Goal: Find specific page/section: Find specific page/section

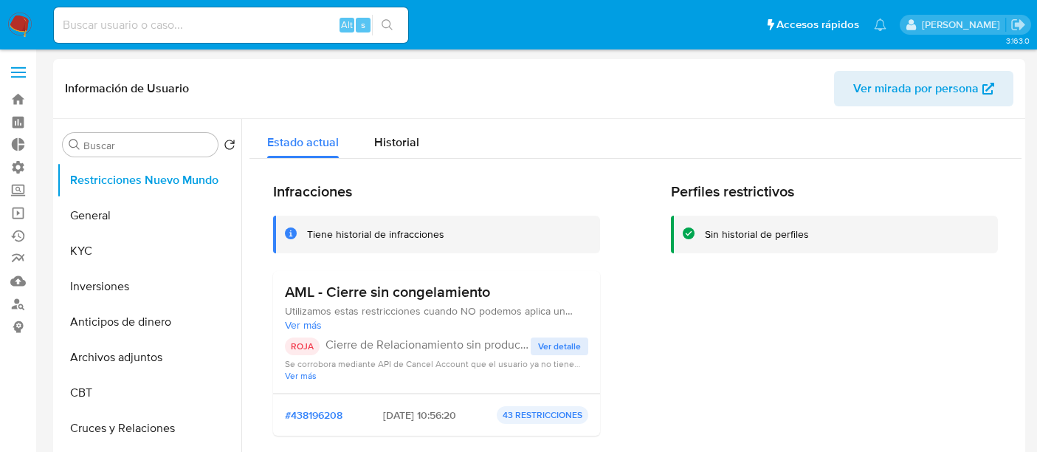
select select "10"
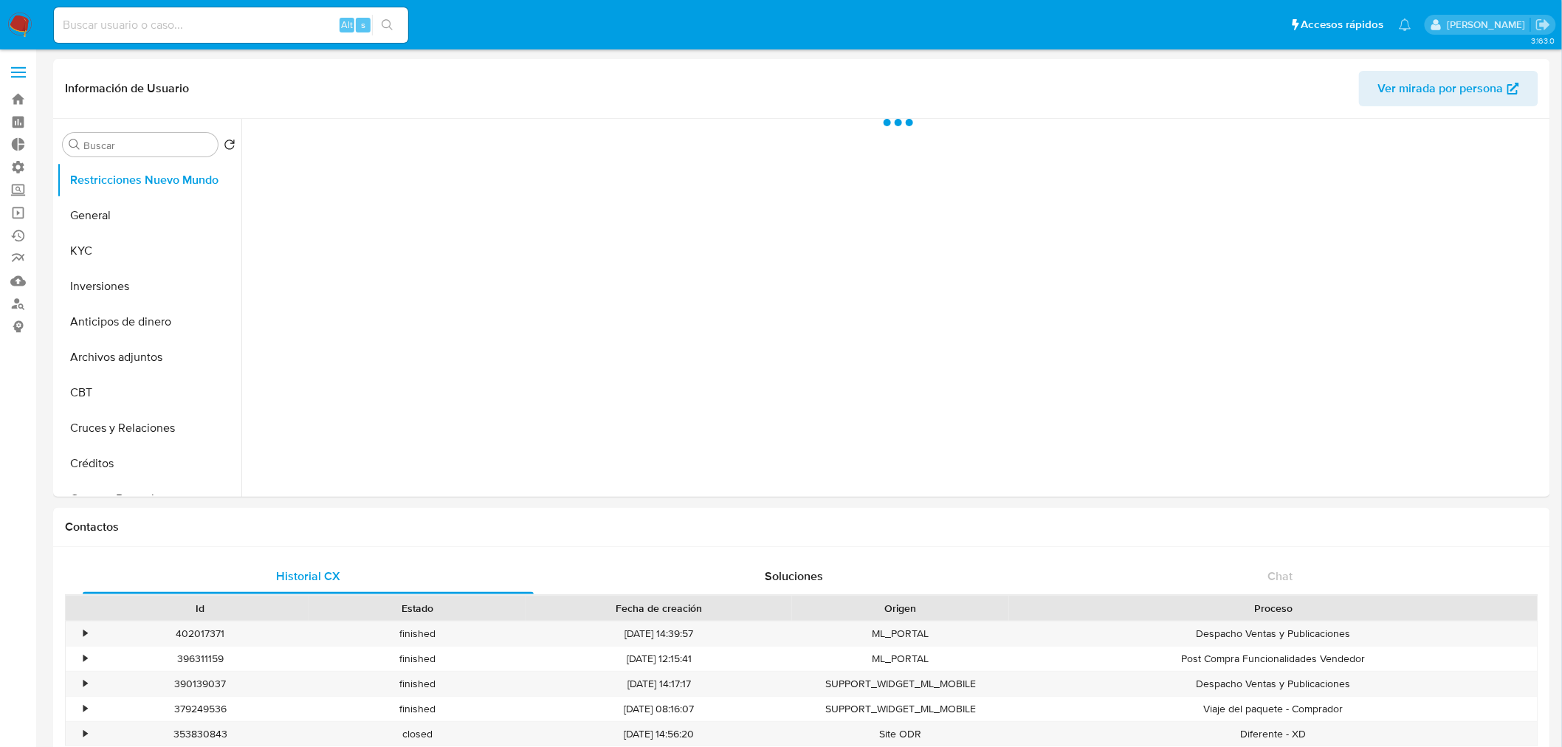
click at [187, 32] on input at bounding box center [231, 25] width 354 height 19
select select "10"
paste input "518297240"
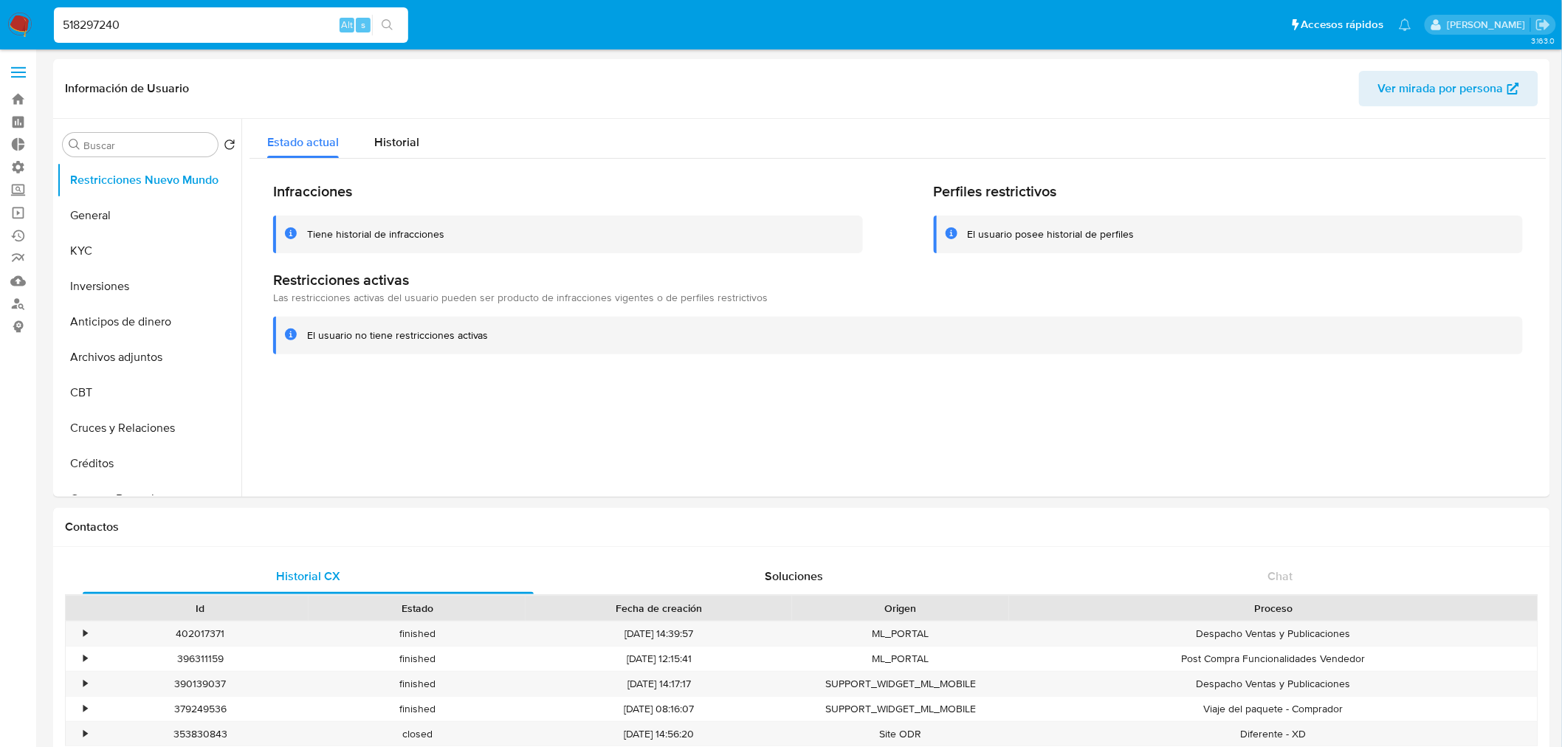
type input "518297240"
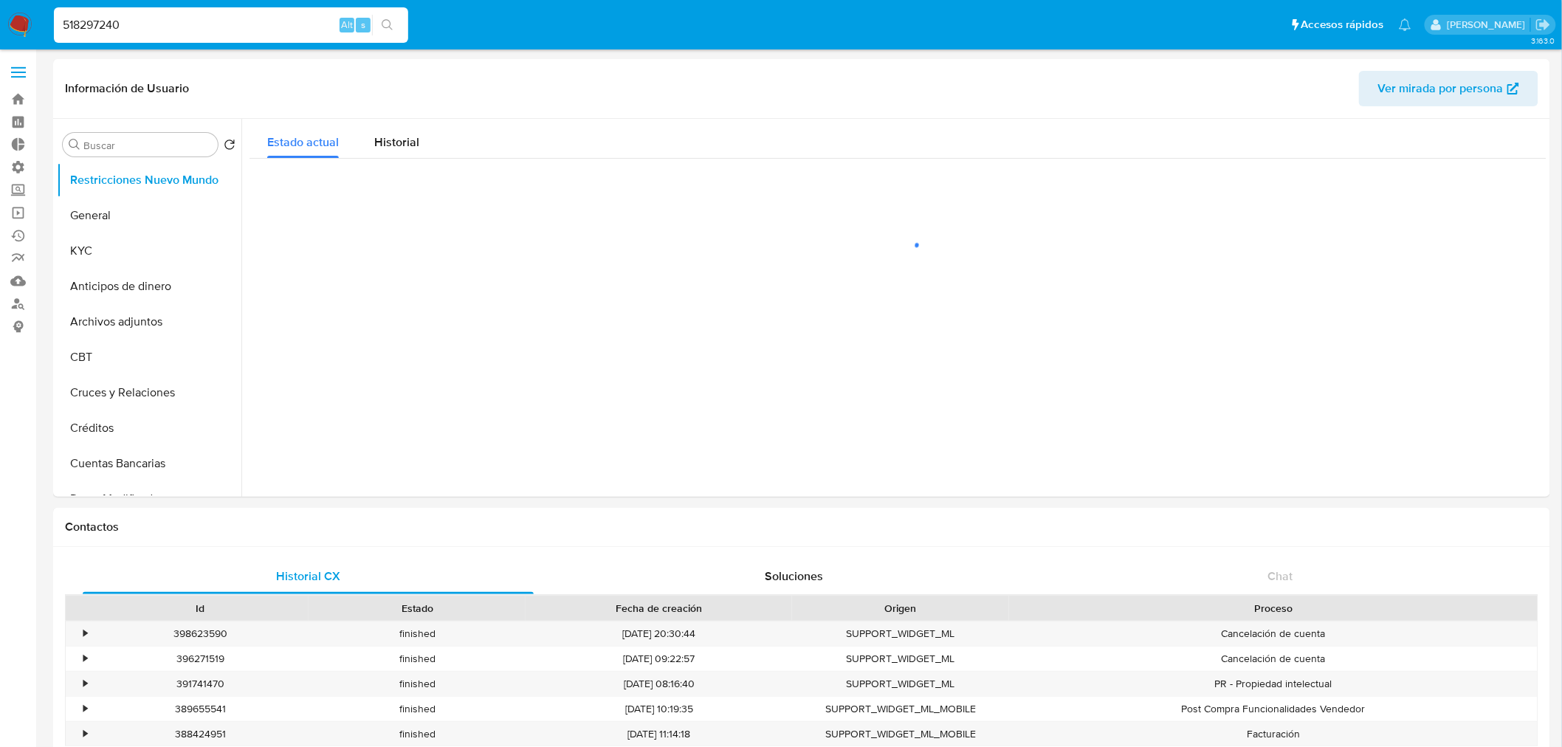
select select "10"
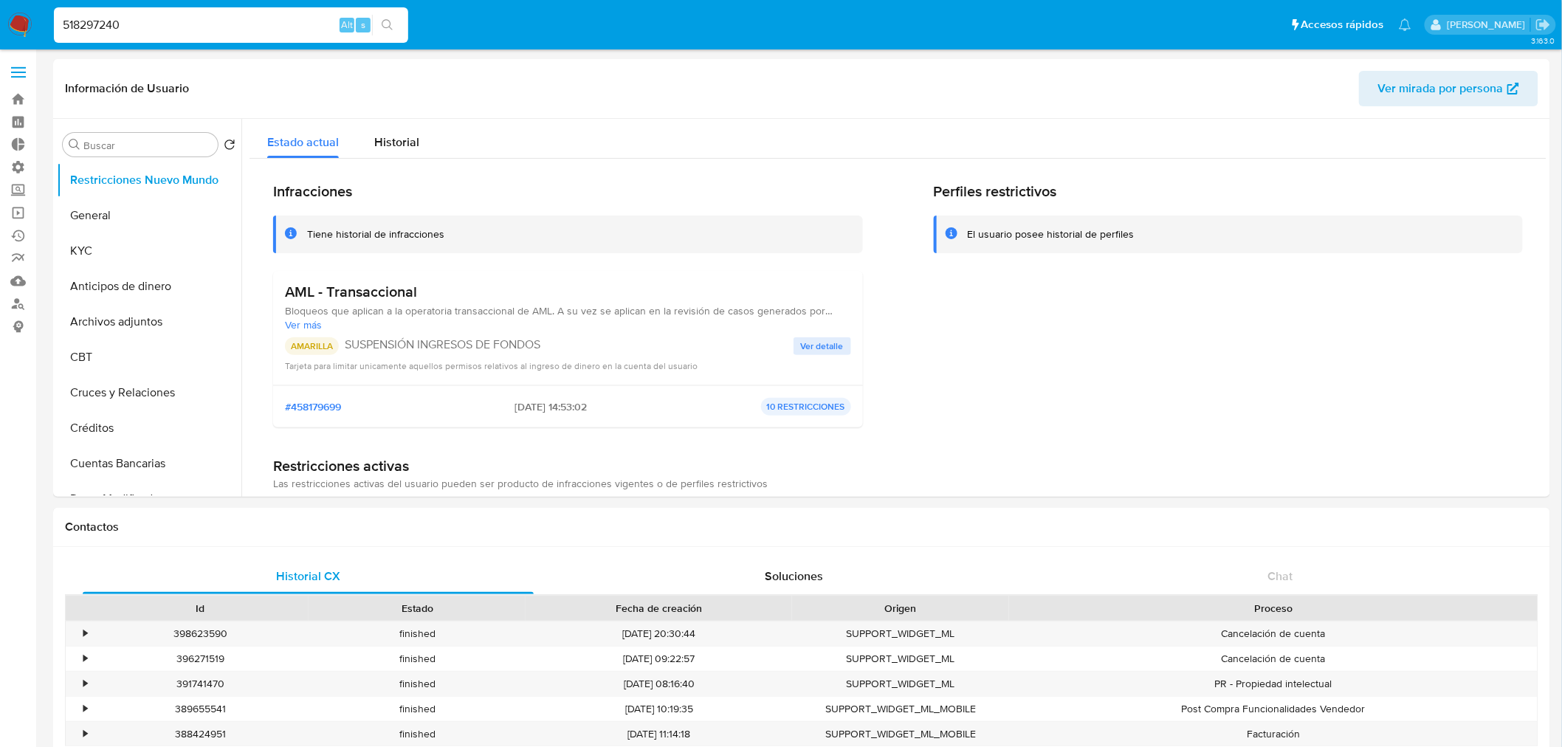
click at [248, 8] on div "518297240 Alt s" at bounding box center [231, 24] width 354 height 35
click at [226, 24] on input "518297240" at bounding box center [231, 25] width 354 height 19
paste input "1604198659"
type input "1604198659"
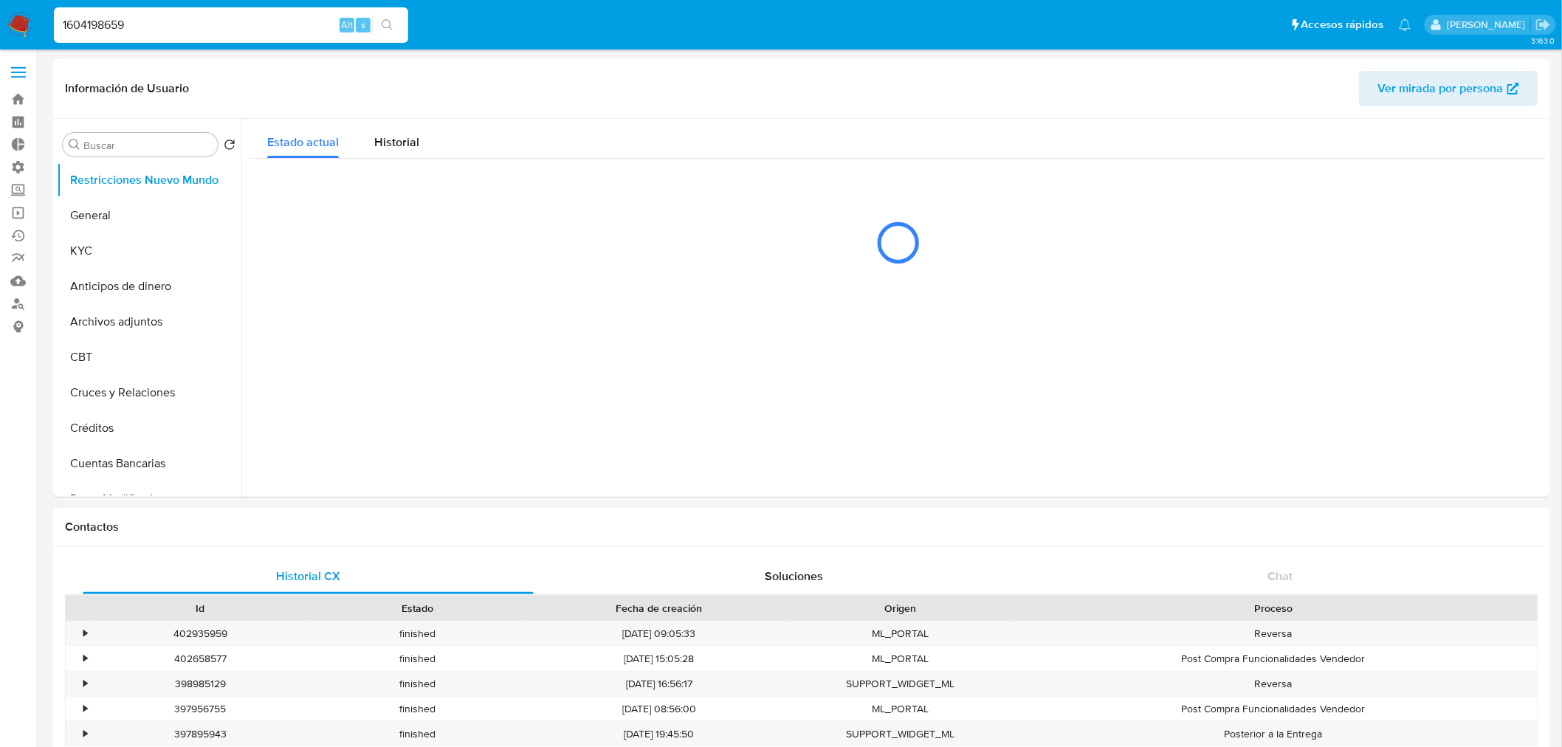
select select "10"
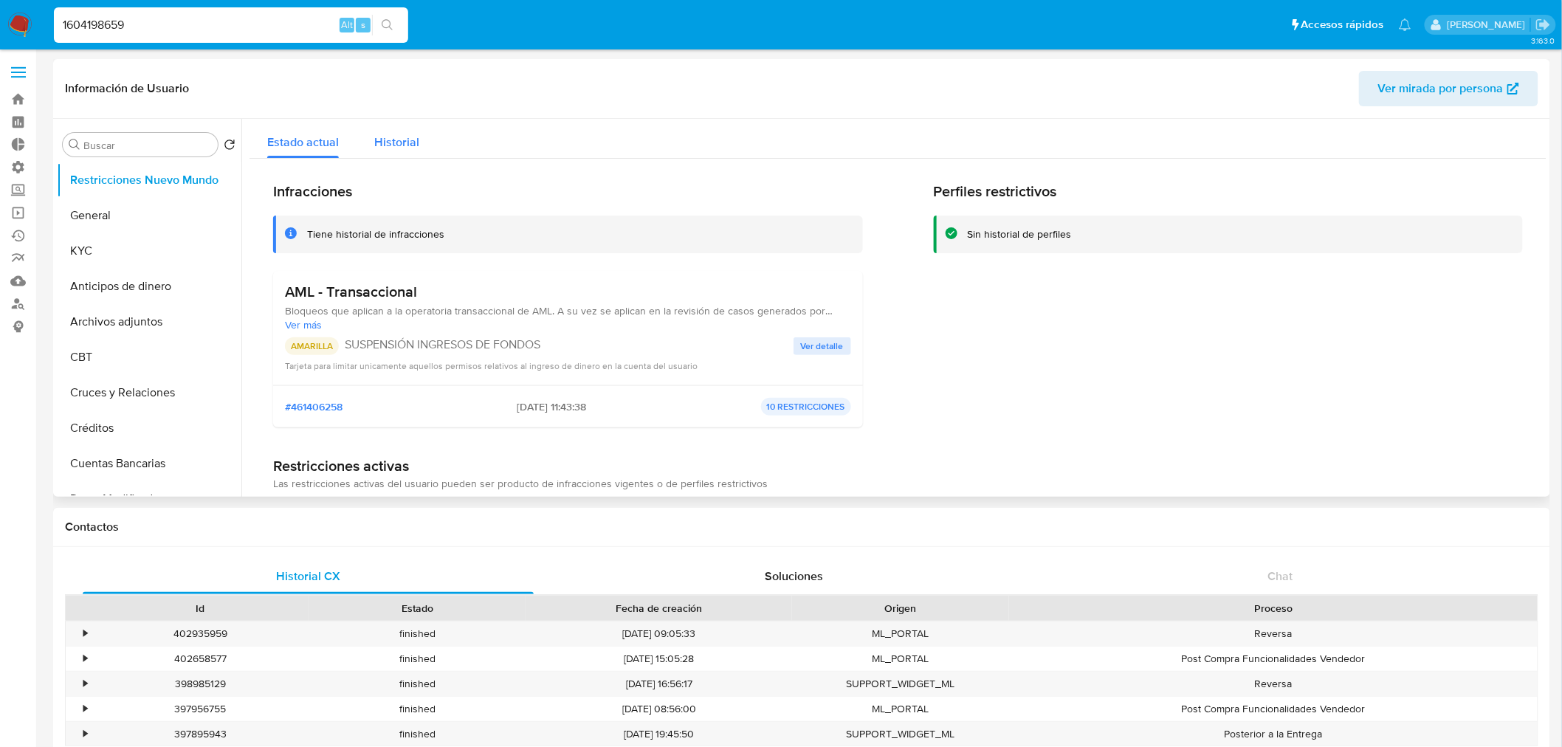
click at [382, 140] on span "Historial" at bounding box center [396, 142] width 45 height 17
